Goal: Information Seeking & Learning: Check status

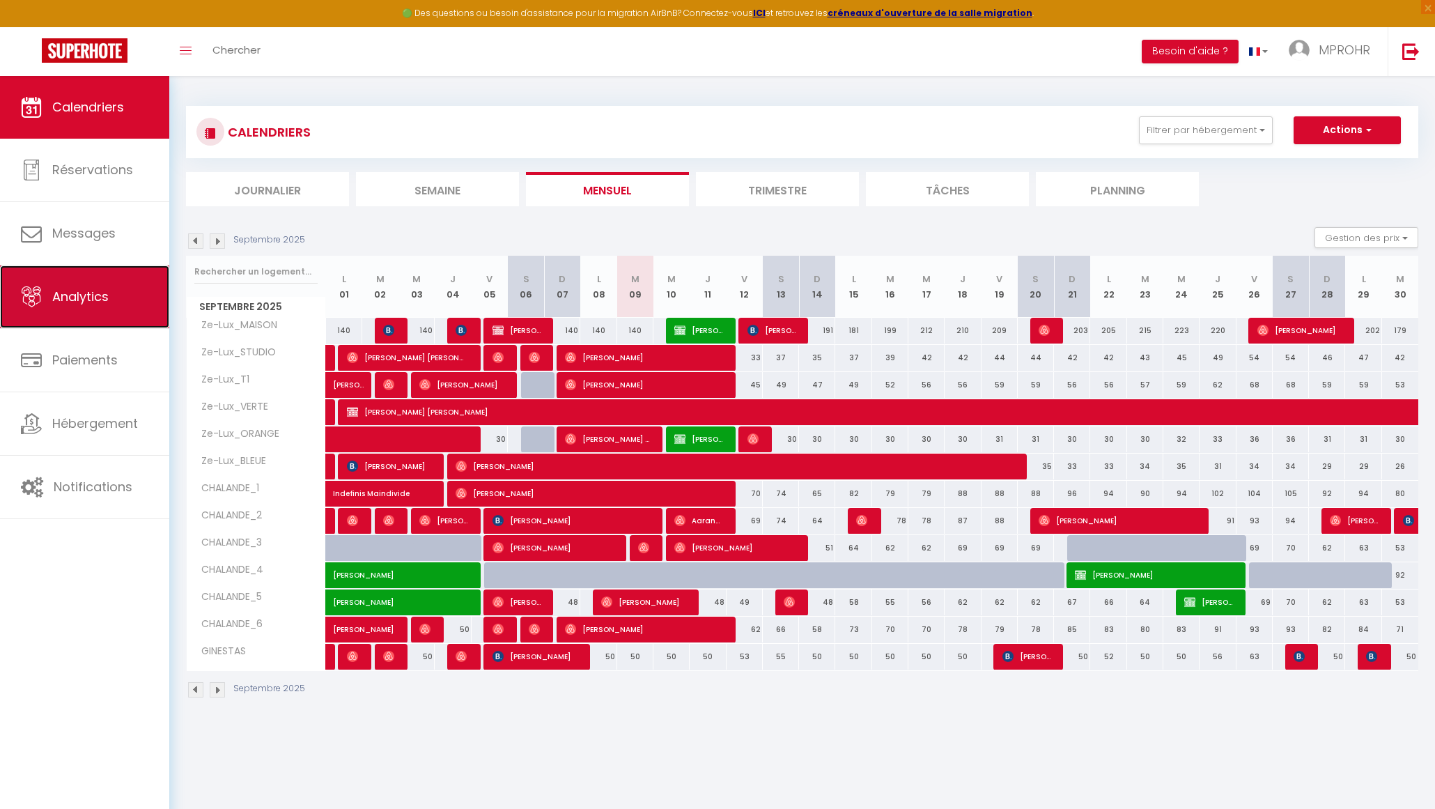
click at [101, 284] on link "Analytics" at bounding box center [84, 296] width 169 height 63
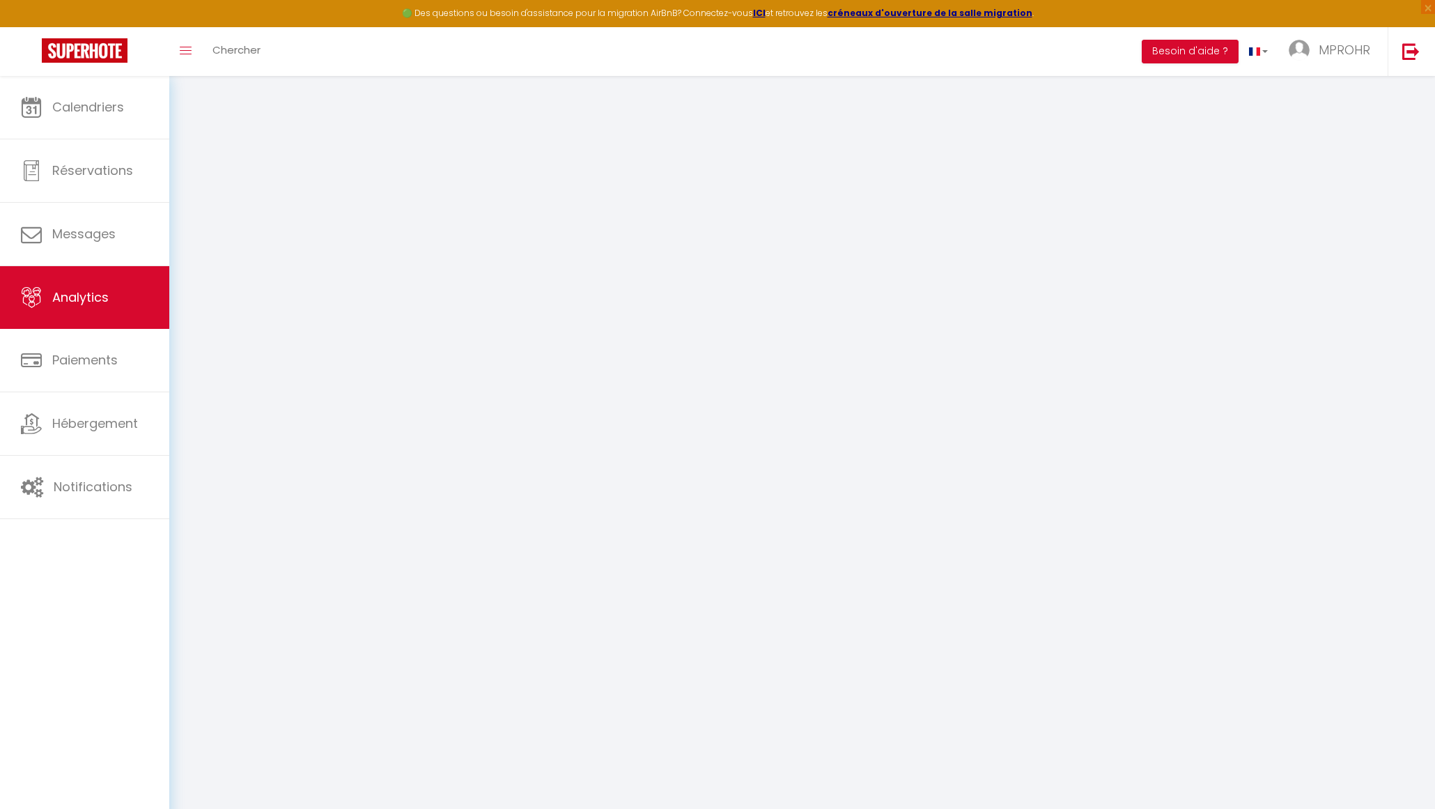
select select "2025"
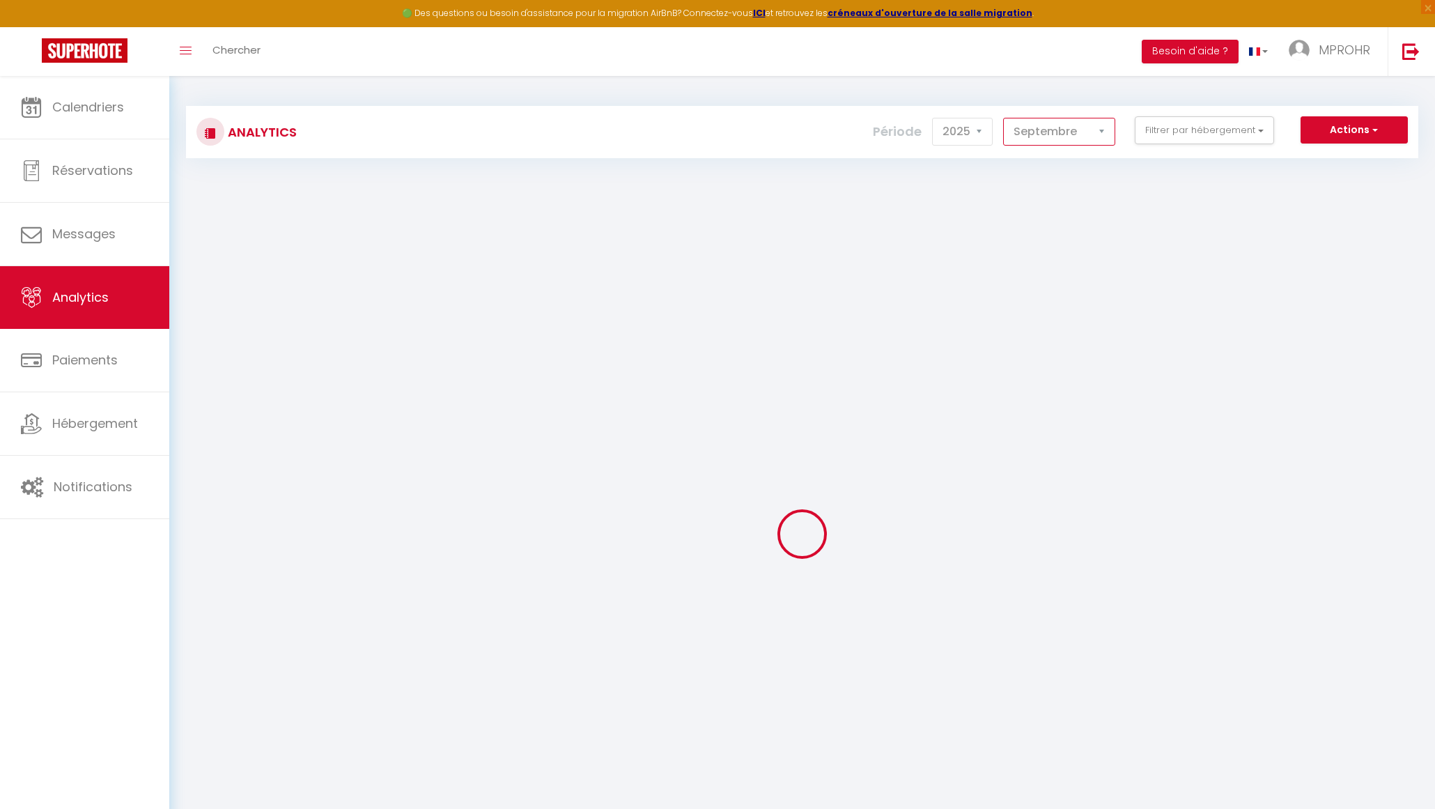
click at [1061, 133] on select "[PERSON_NAME] Mars [PERSON_NAME] Juin Juillet Août Septembre Octobre Novembre D…" at bounding box center [1059, 132] width 112 height 28
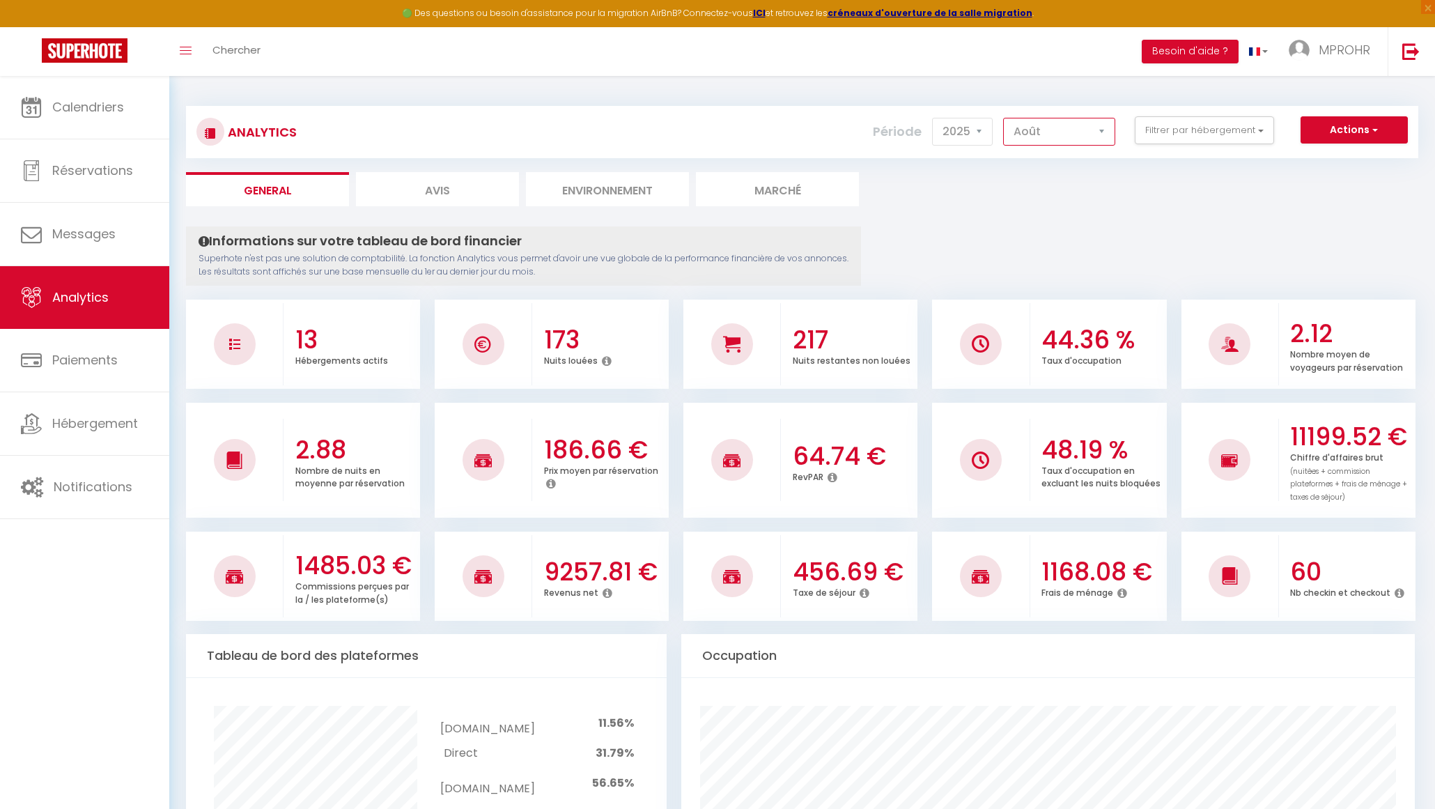
click at [1005, 118] on select "[PERSON_NAME] Mars [PERSON_NAME] Juin Juillet Août Septembre Octobre Novembre D…" at bounding box center [1059, 132] width 112 height 28
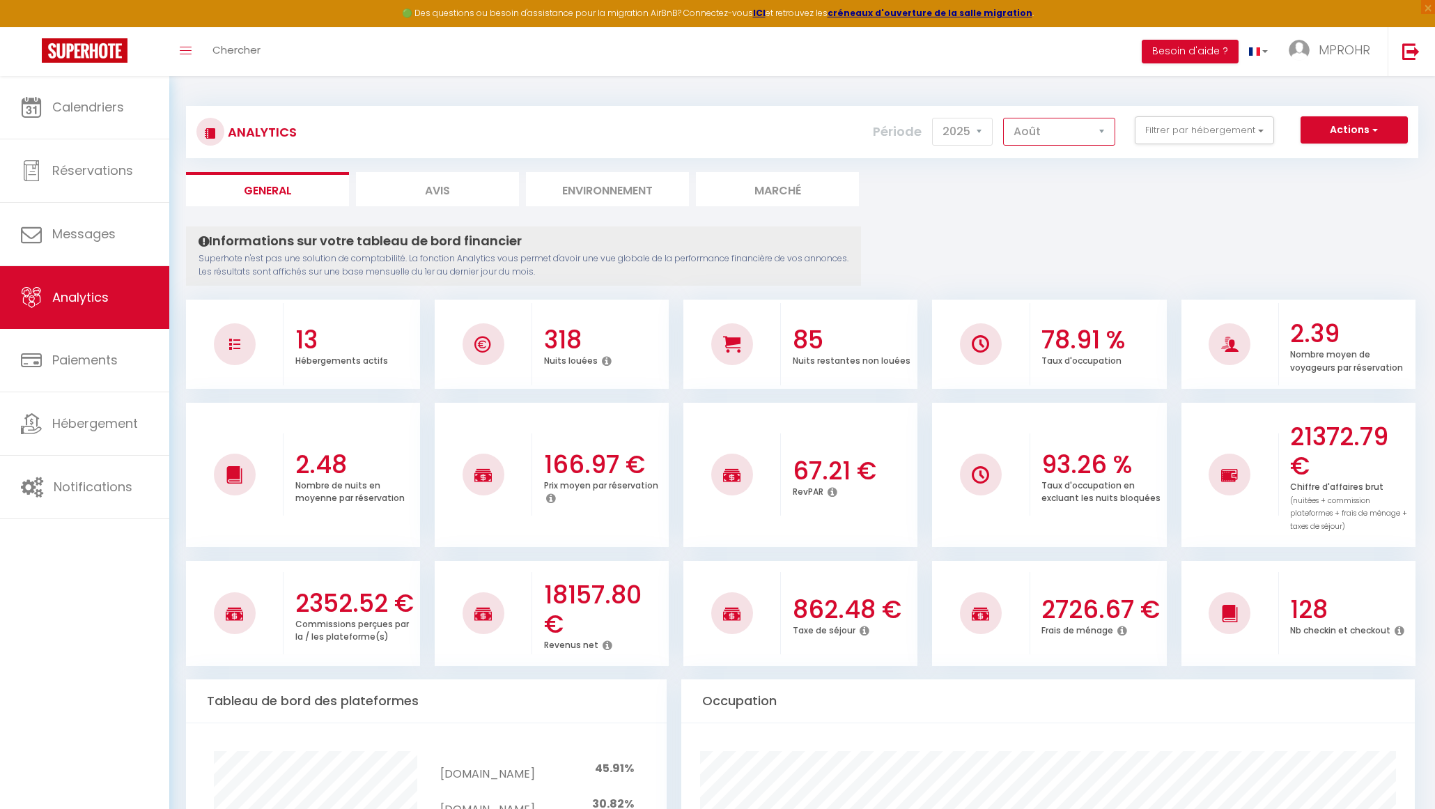
click at [1034, 134] on select "[PERSON_NAME] Mars [PERSON_NAME] Juin Juillet Août Septembre Octobre Novembre D…" at bounding box center [1059, 132] width 112 height 28
click at [1005, 118] on select "[PERSON_NAME] Mars [PERSON_NAME] Juin Juillet Août Septembre Octobre Novembre D…" at bounding box center [1059, 132] width 112 height 28
click at [1050, 126] on select "[PERSON_NAME] Mars [PERSON_NAME] Juin Juillet Août Septembre Octobre Novembre D…" at bounding box center [1059, 132] width 112 height 28
select select "6"
click at [1005, 118] on select "[PERSON_NAME] Mars [PERSON_NAME] Juin Juillet Août Septembre Octobre Novembre D…" at bounding box center [1059, 132] width 112 height 28
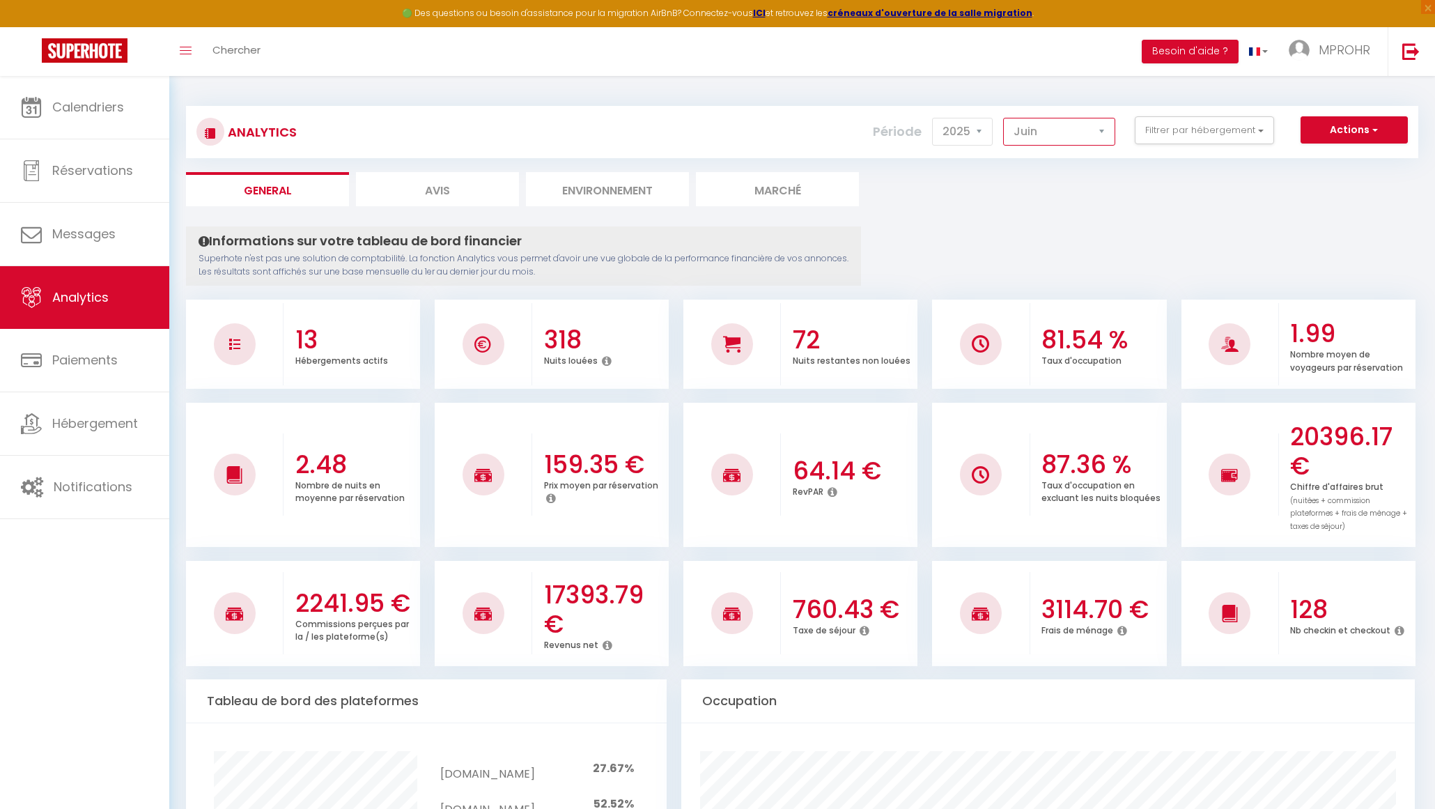
click at [1063, 124] on select "[PERSON_NAME] Mars [PERSON_NAME] Juin Juillet Août Septembre Octobre Novembre D…" at bounding box center [1059, 132] width 112 height 28
click at [1037, 127] on select "[PERSON_NAME] Mars [PERSON_NAME] Juin Juillet Août Septembre Octobre Novembre D…" at bounding box center [1059, 132] width 112 height 28
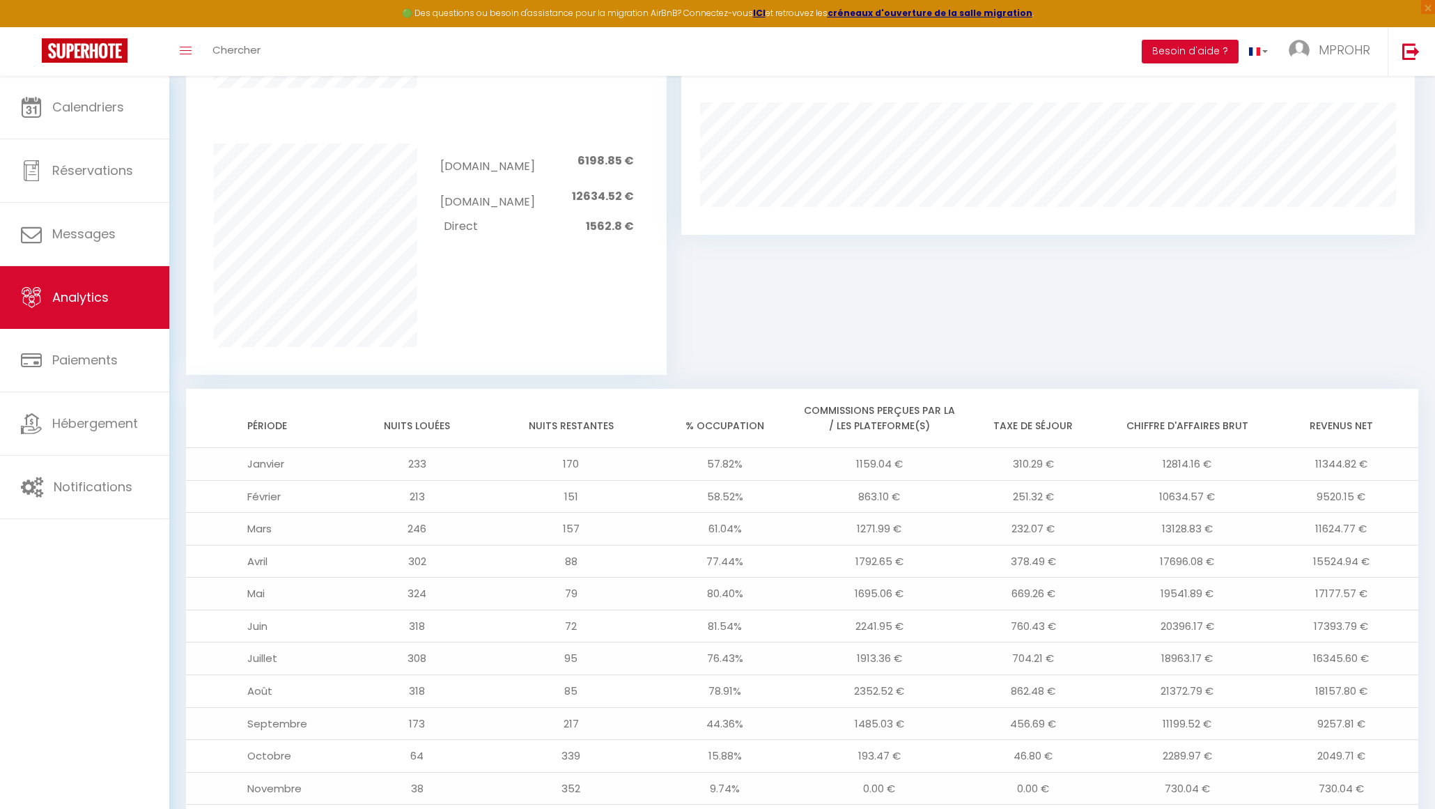
scroll to position [971, 0]
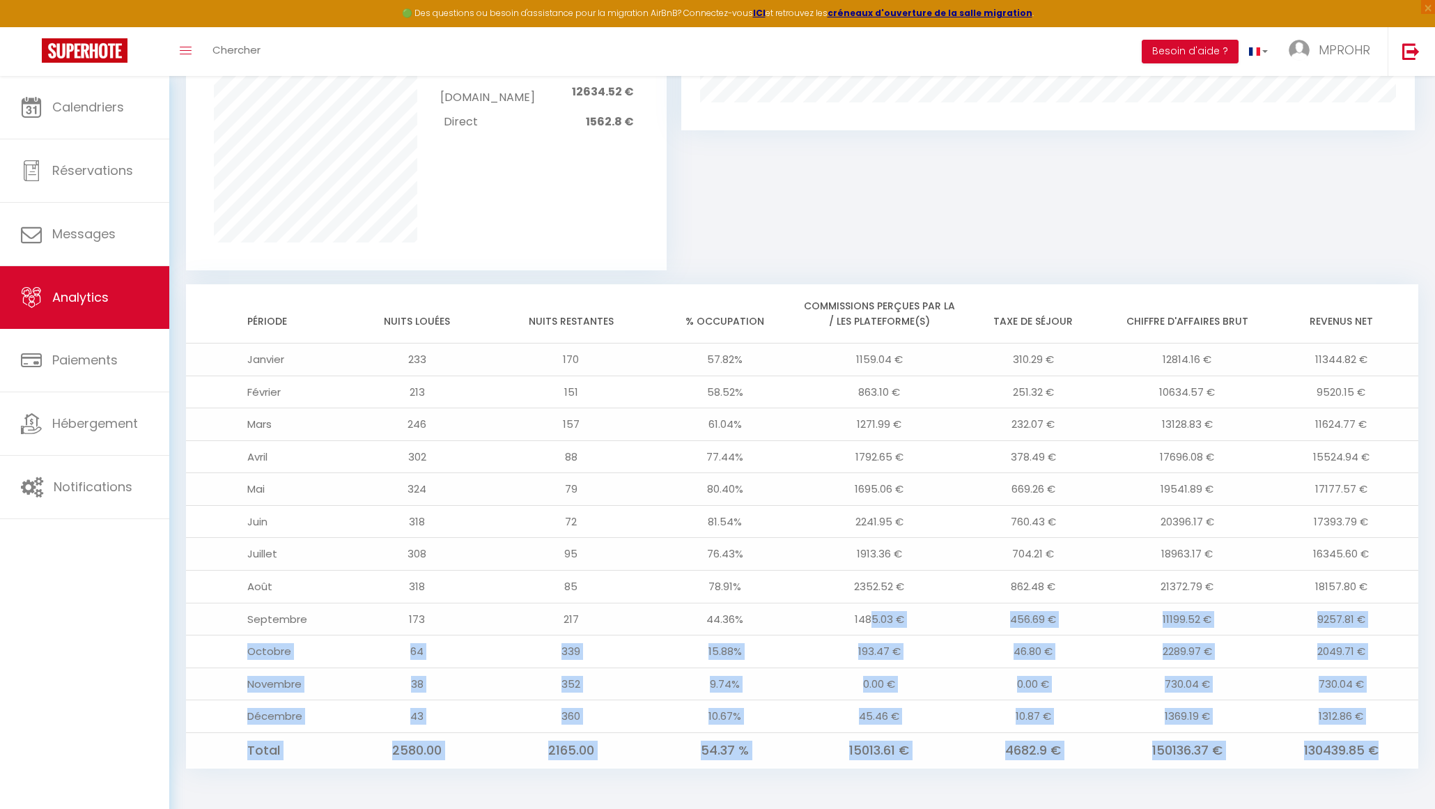
drag, startPoint x: 872, startPoint y: 617, endPoint x: 1042, endPoint y: 853, distance: 290.4
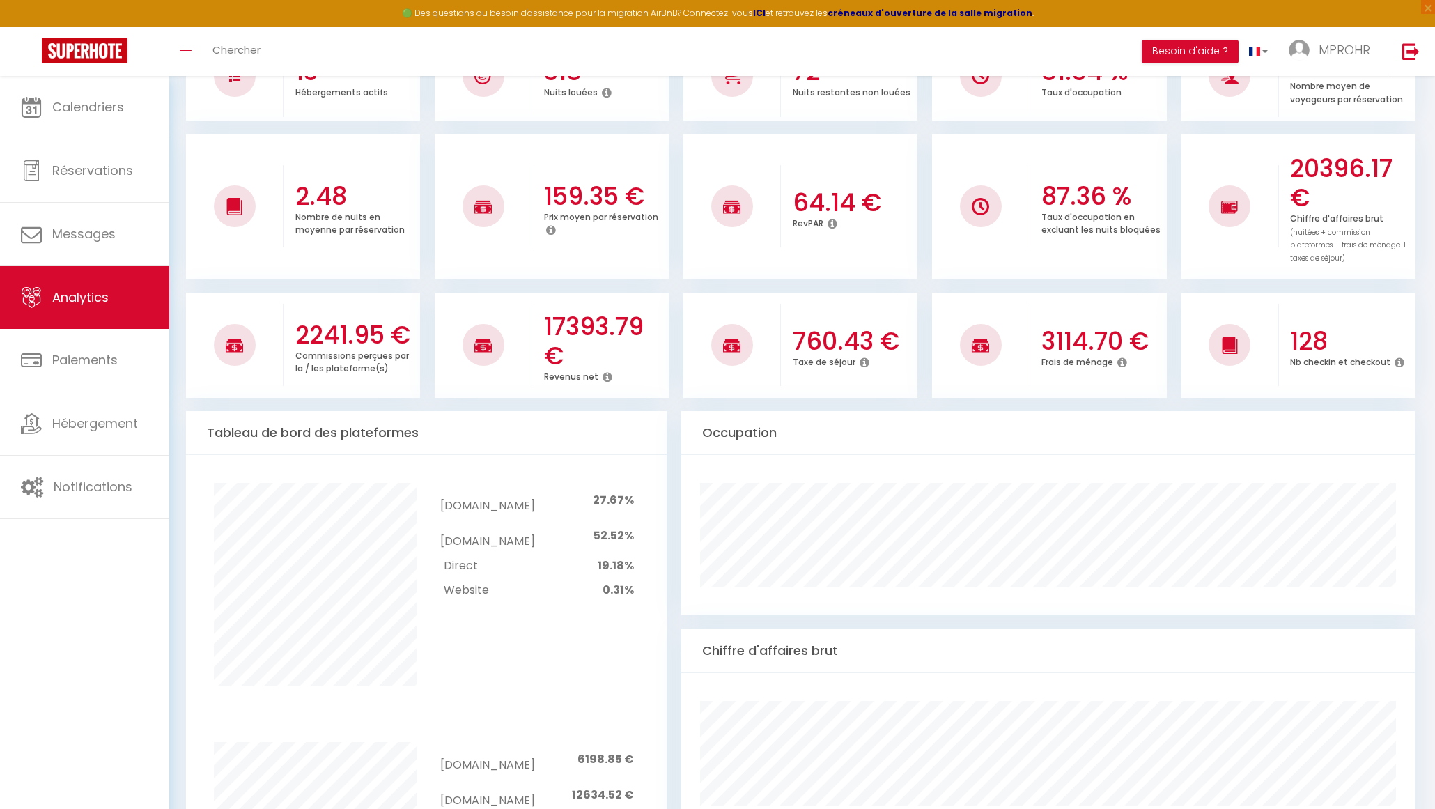
scroll to position [0, 0]
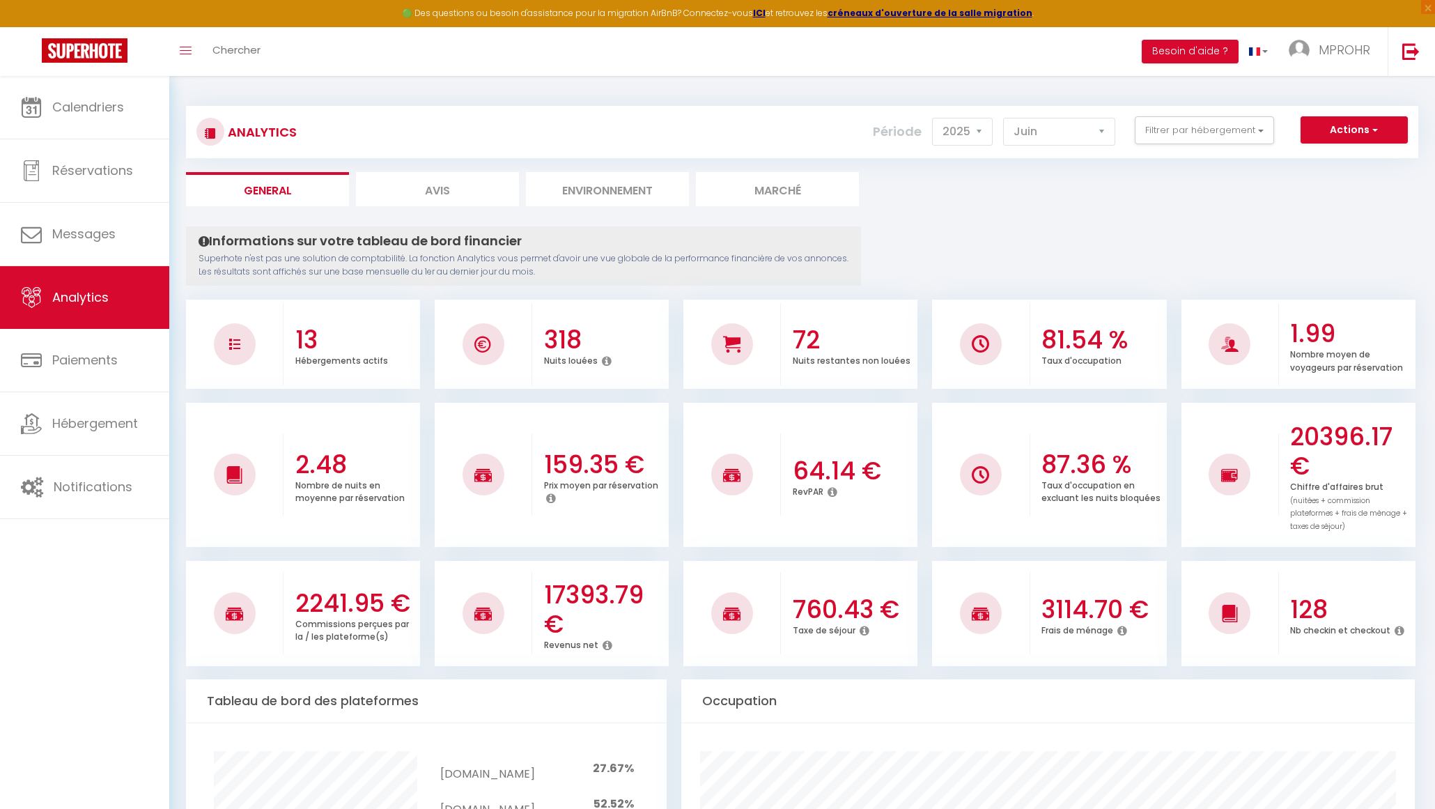
click at [304, 493] on p "Nombre de nuits en moyenne par réservation" at bounding box center [349, 490] width 109 height 28
click at [380, 503] on p "Nombre de nuits en moyenne par réservation" at bounding box center [349, 490] width 109 height 28
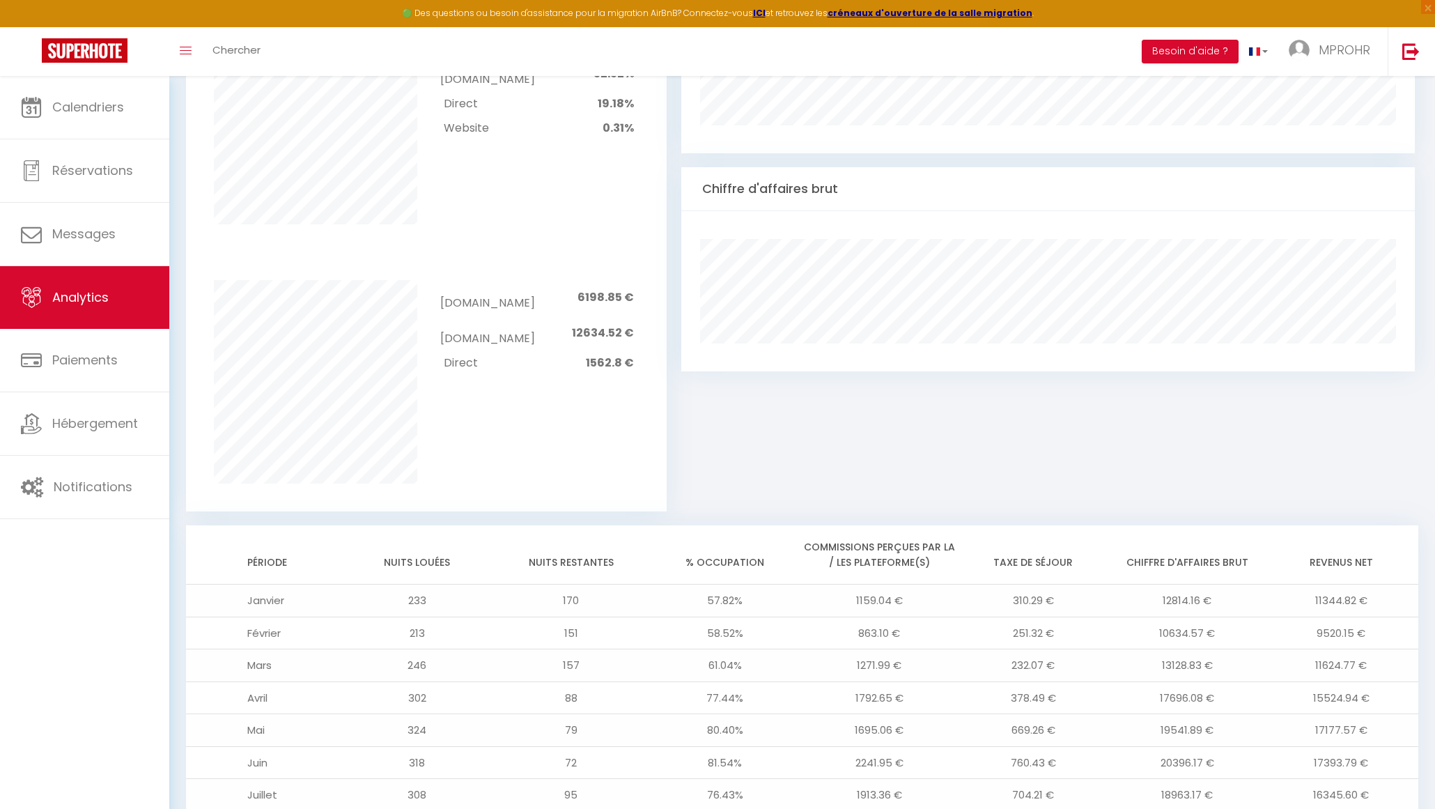
scroll to position [971, 0]
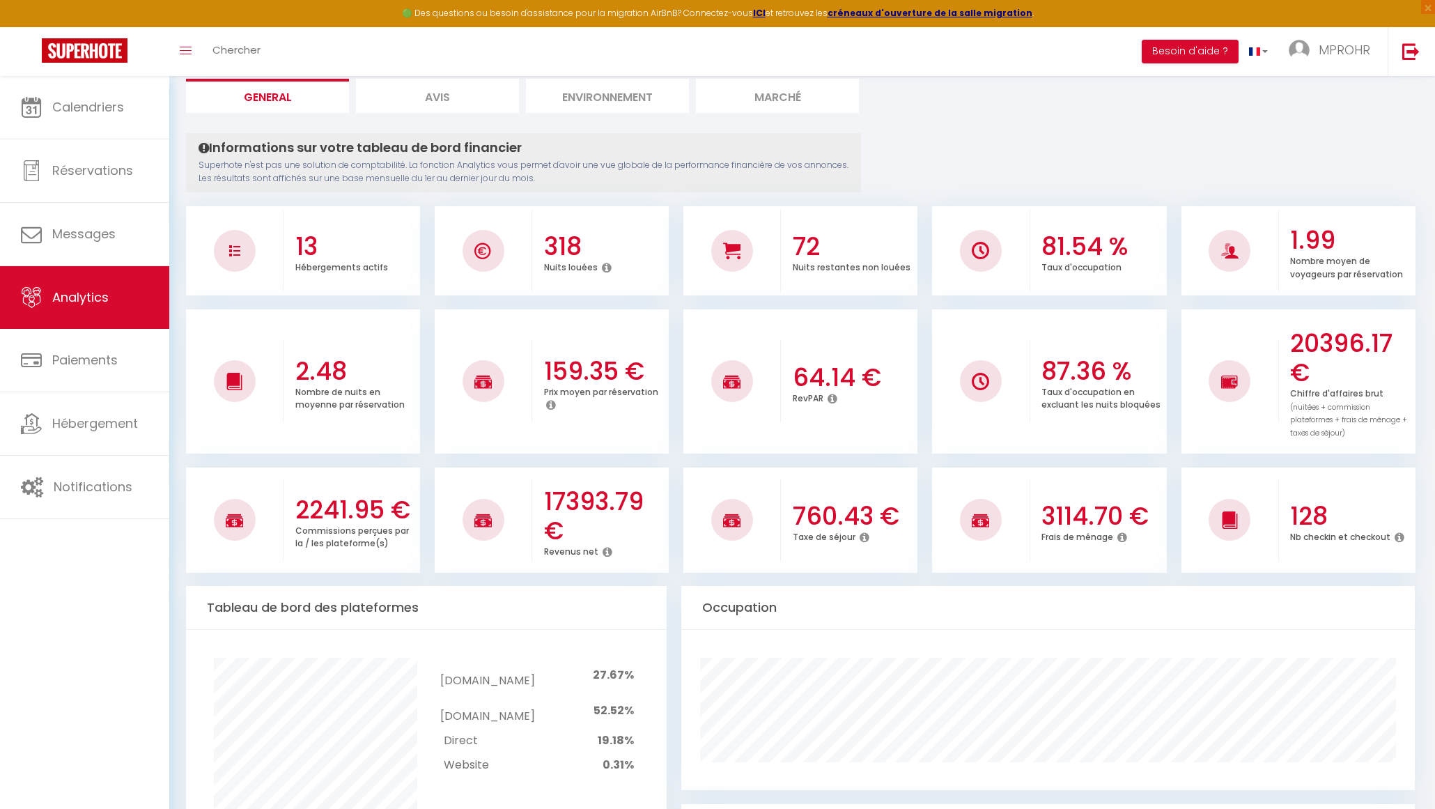
scroll to position [0, 0]
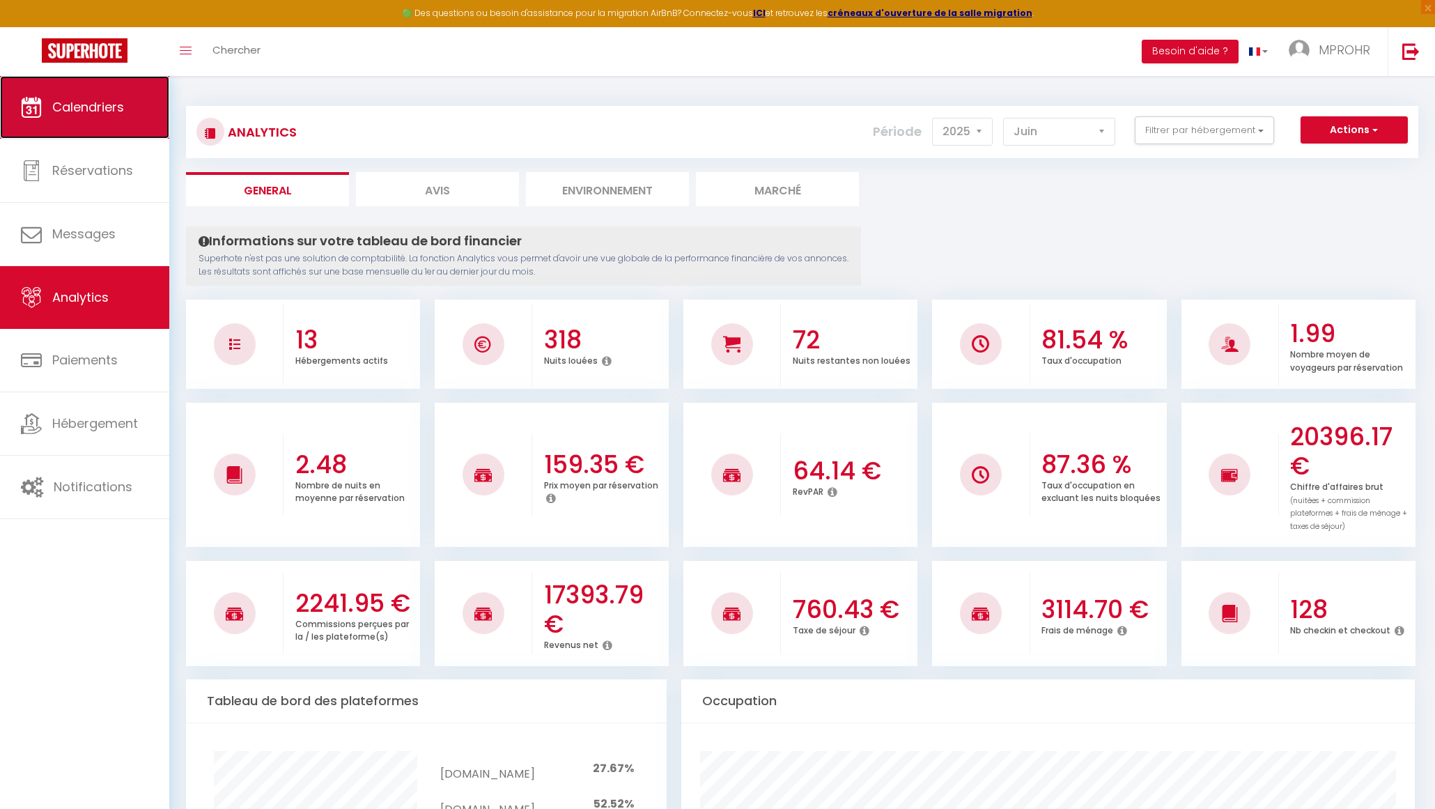
click at [88, 110] on span "Calendriers" at bounding box center [88, 106] width 72 height 17
